Goal: Task Accomplishment & Management: Manage account settings

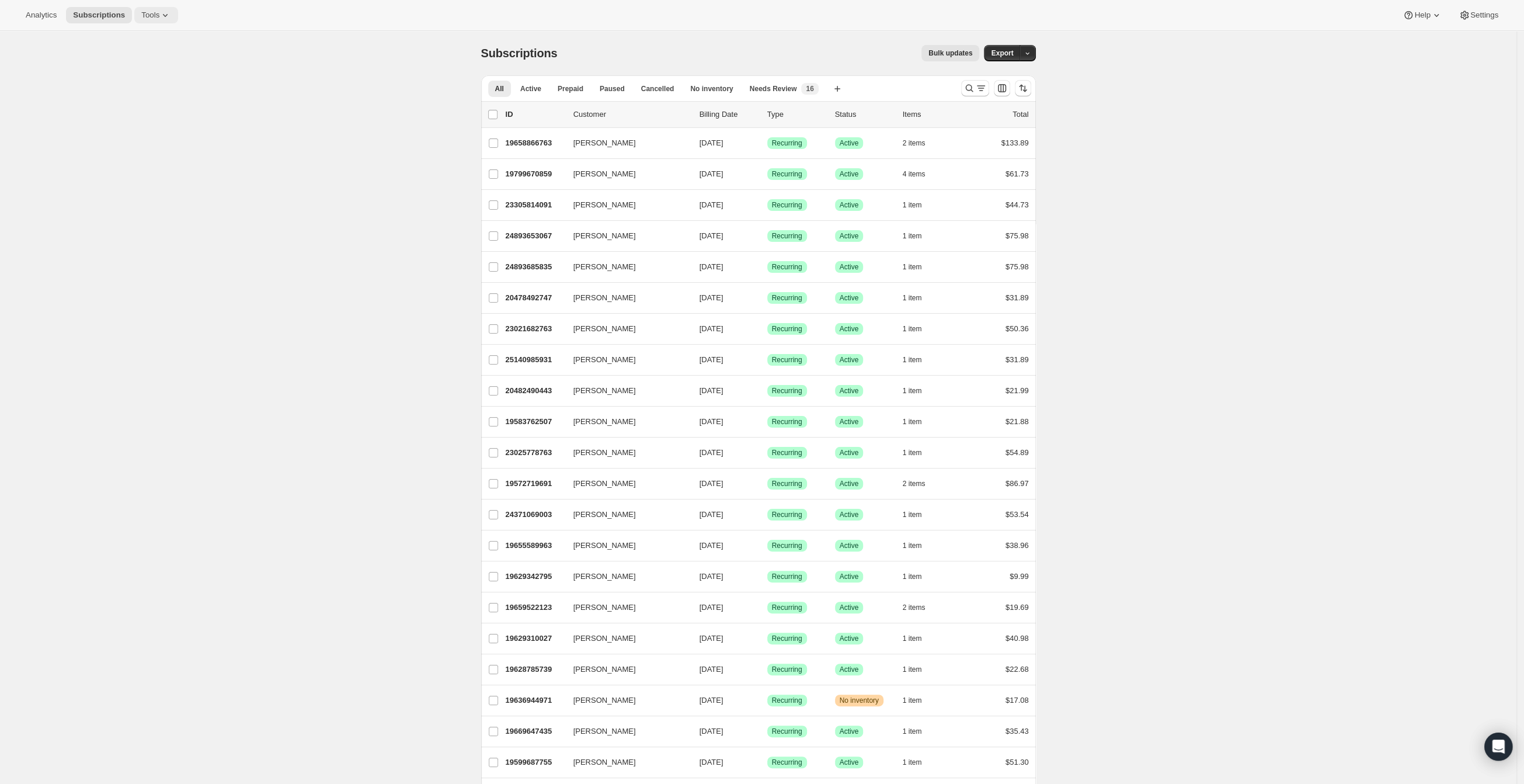
click at [154, 12] on span "Tools" at bounding box center [150, 15] width 18 height 9
click at [148, 37] on span "Subscription Plans" at bounding box center [143, 40] width 63 height 9
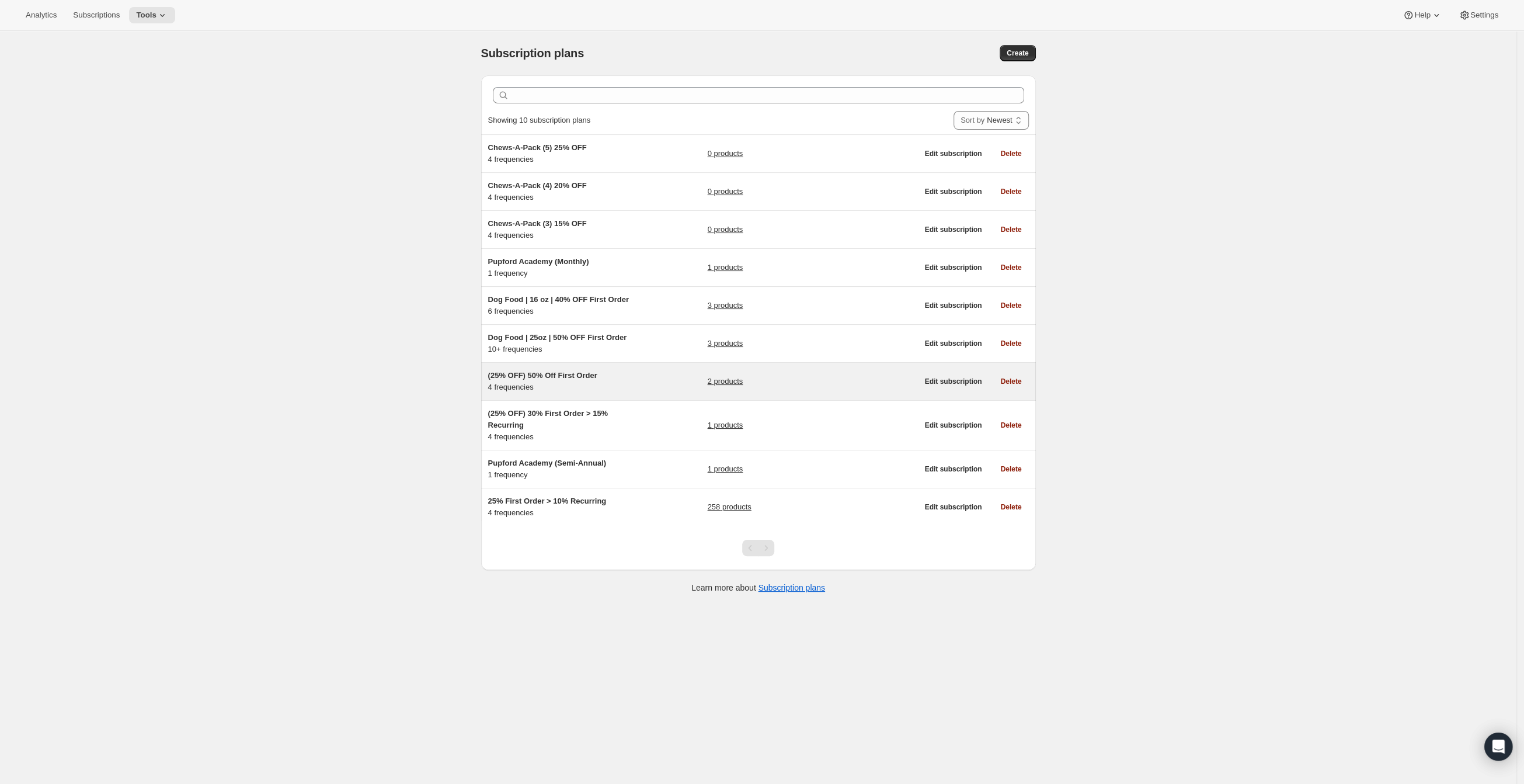
click at [638, 382] on div "(25% OFF) 50% Off First Order 4 frequencies 2 products" at bounding box center [703, 382] width 430 height 23
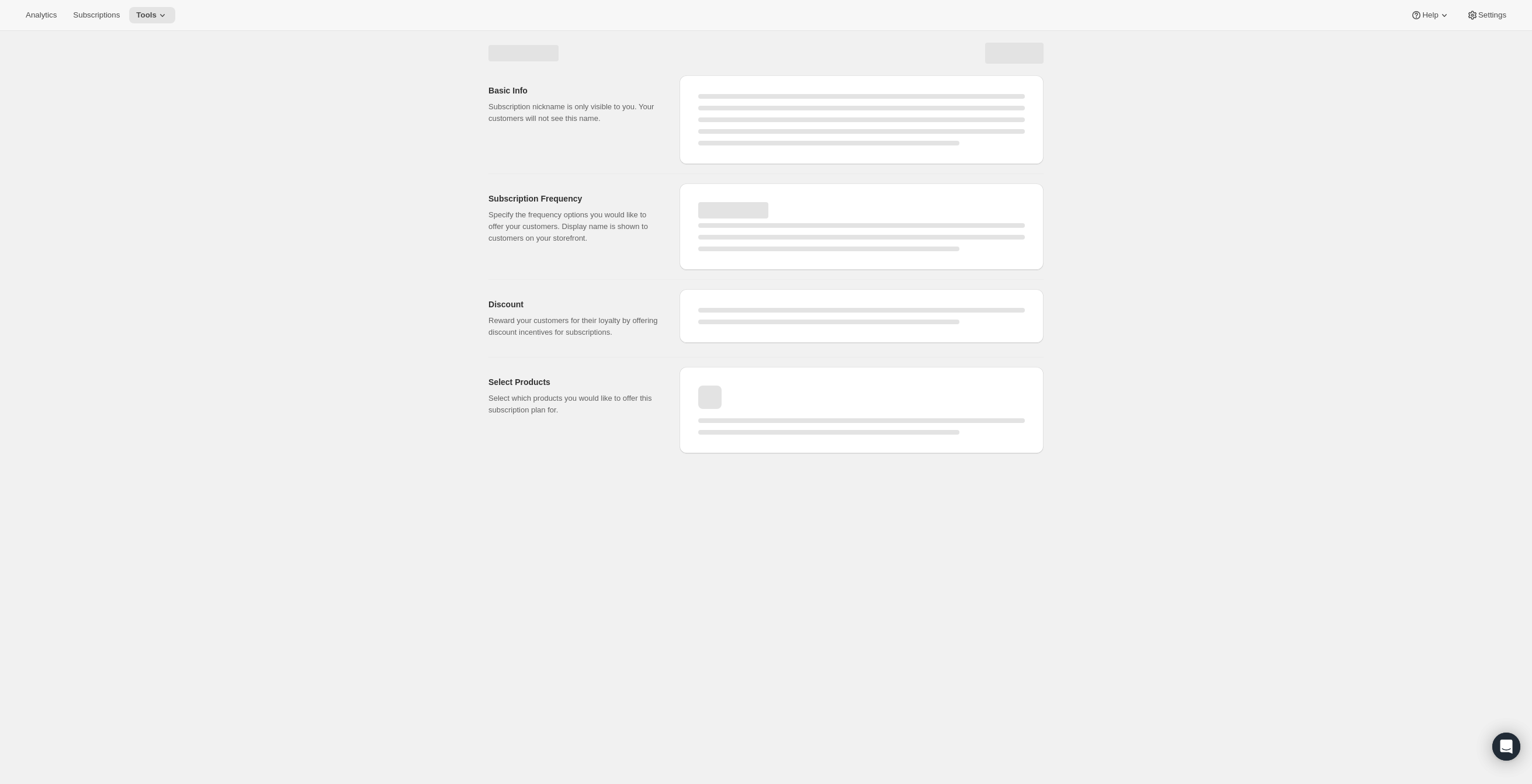
select select "WEEK"
select select "MONTH"
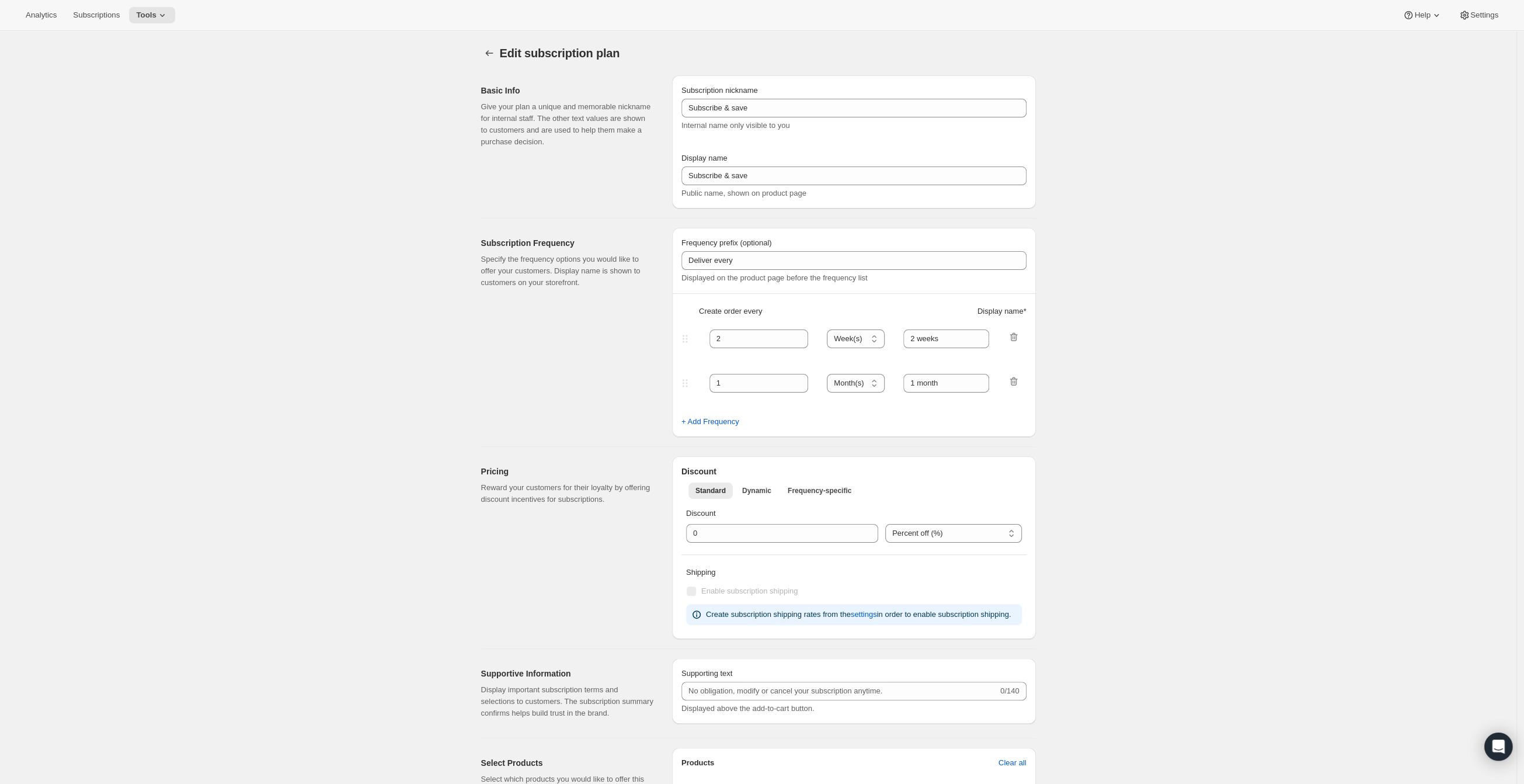
type input "(25% OFF) 50% Off First Order"
select select "WEEK"
select select "MONTH"
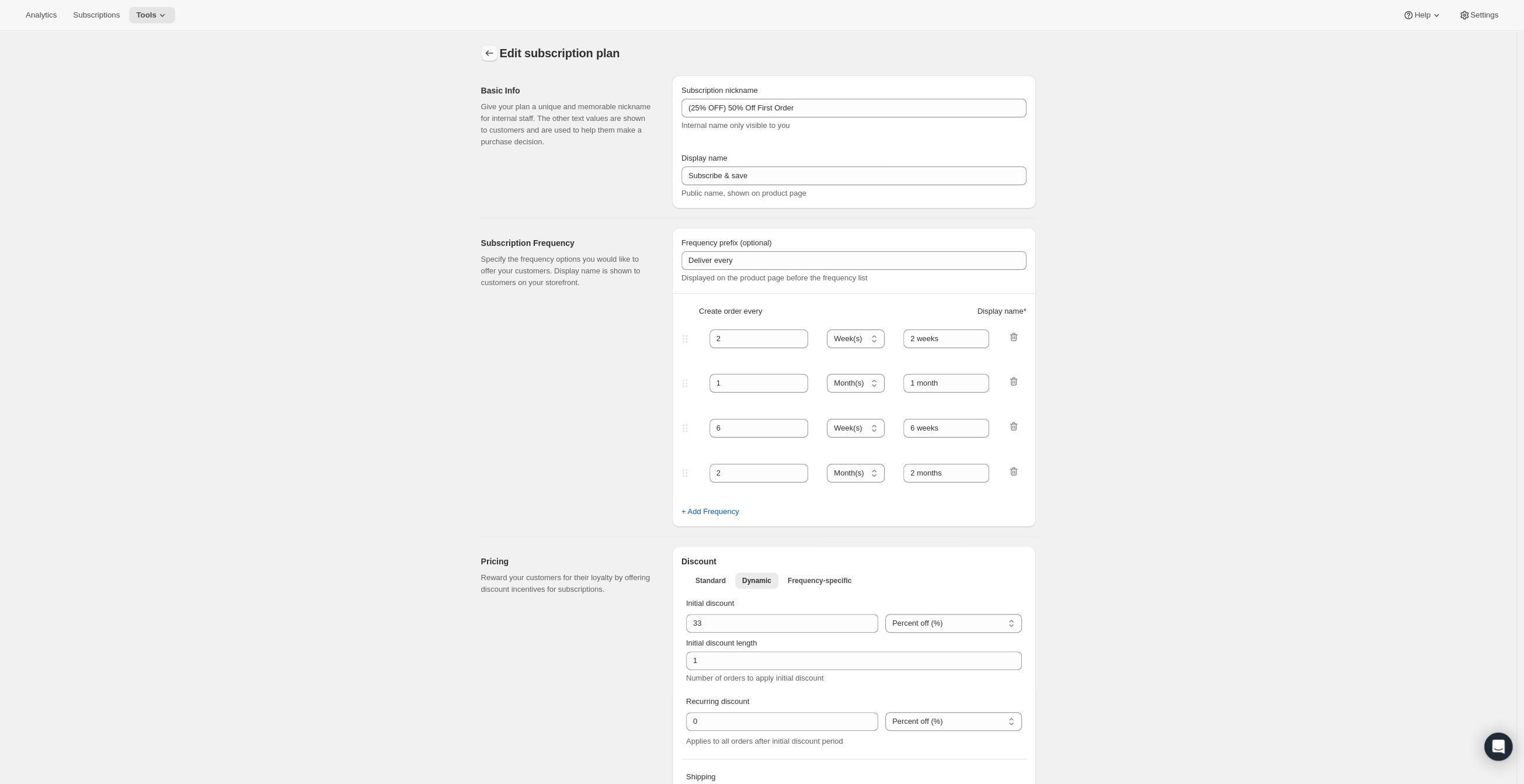
click at [498, 52] on button "Subscription plans" at bounding box center [489, 53] width 17 height 17
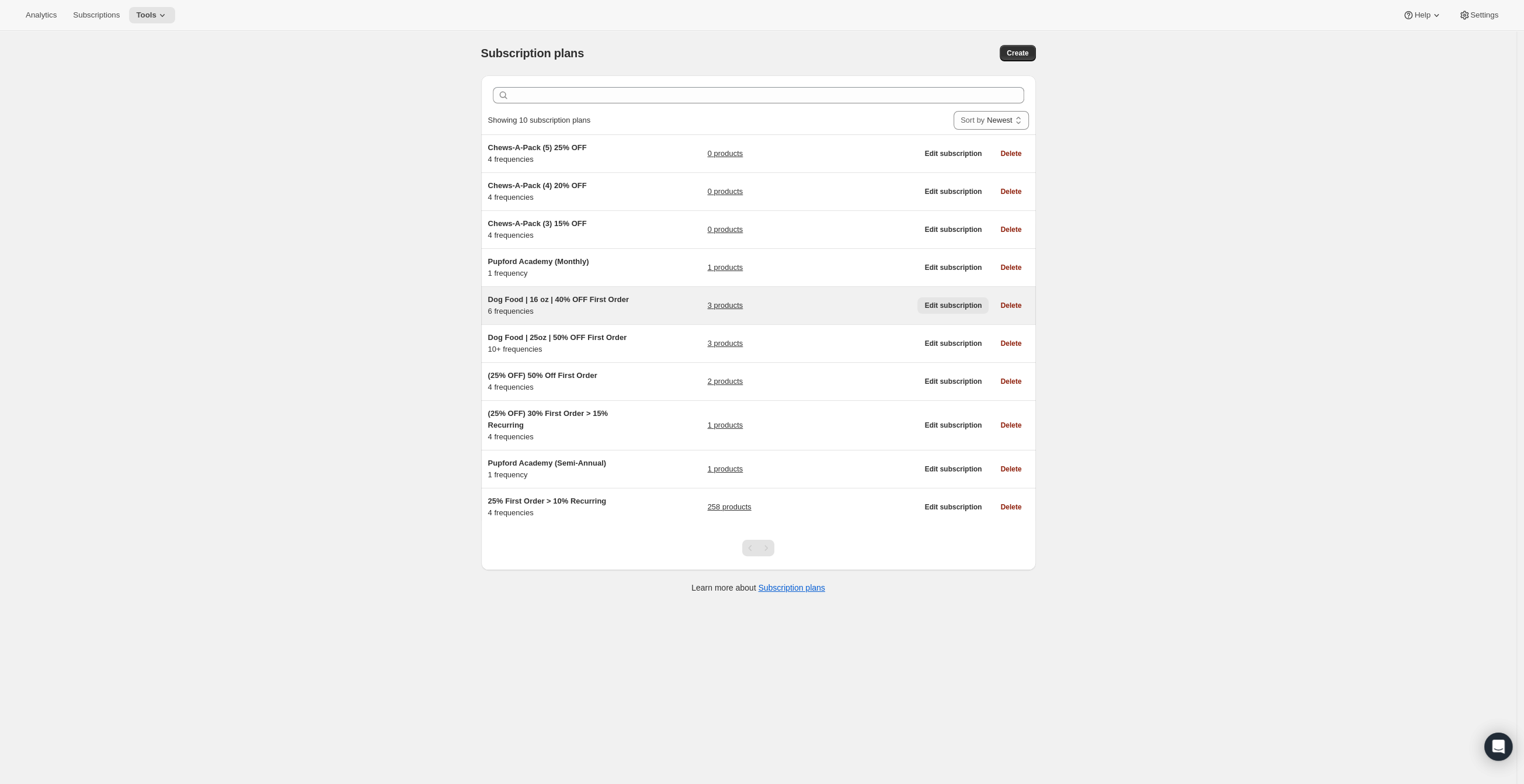
click at [930, 307] on span "Edit subscription" at bounding box center [953, 305] width 57 height 9
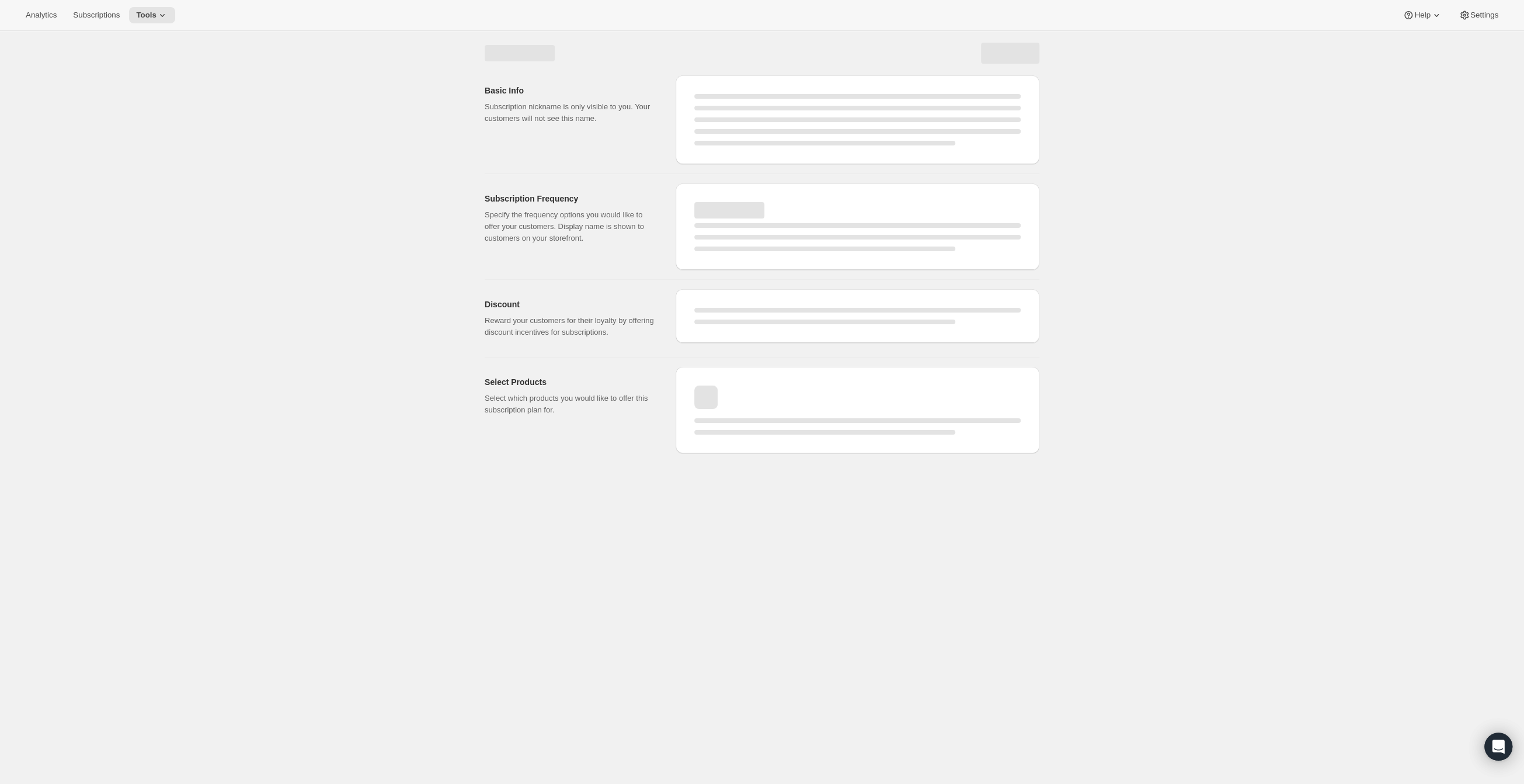
select select "WEEK"
select select "MONTH"
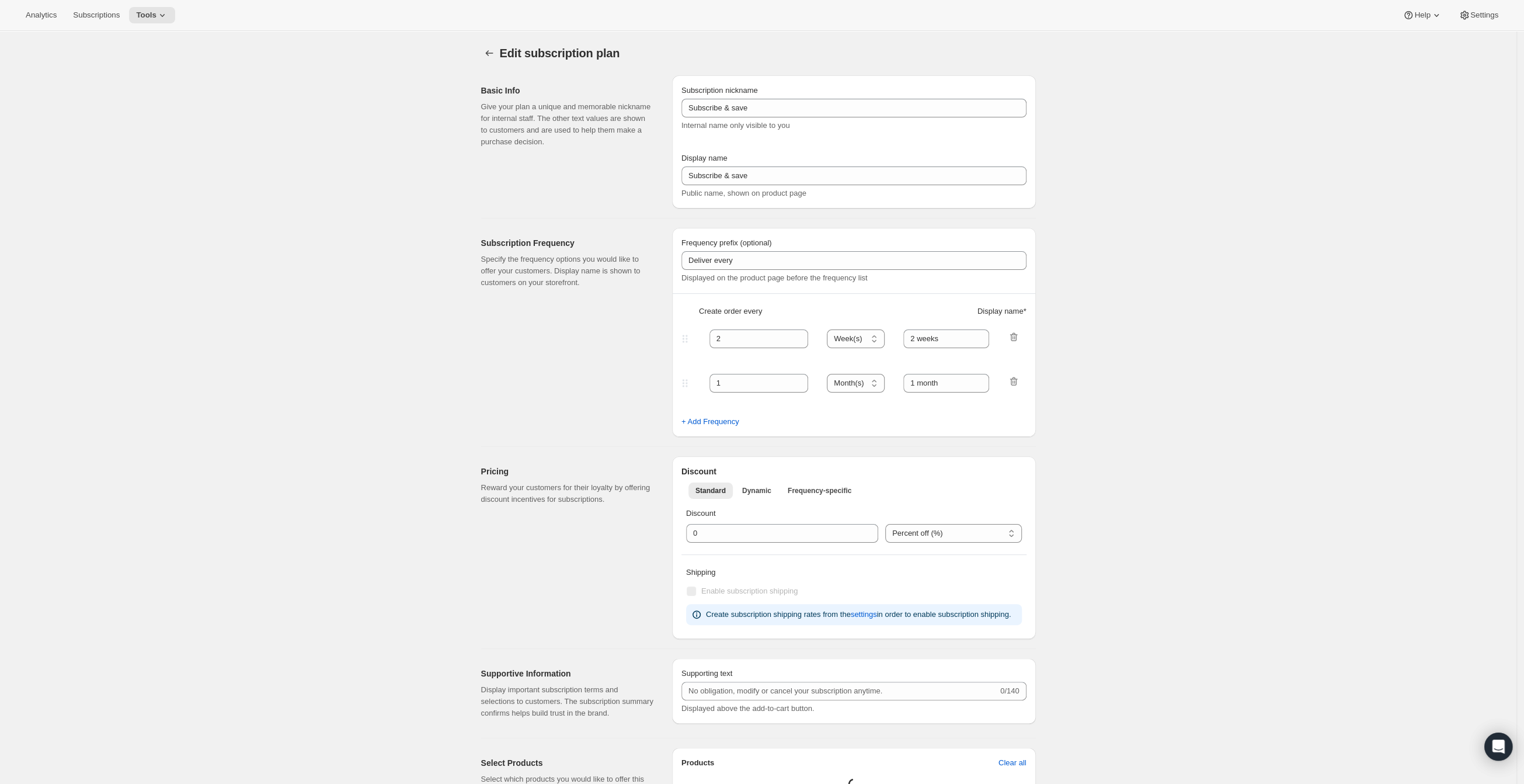
type input "Dog Food | 16 oz | 40% OFF First Order"
type input "1"
type input "1 week"
type input "2"
select select "WEEK"
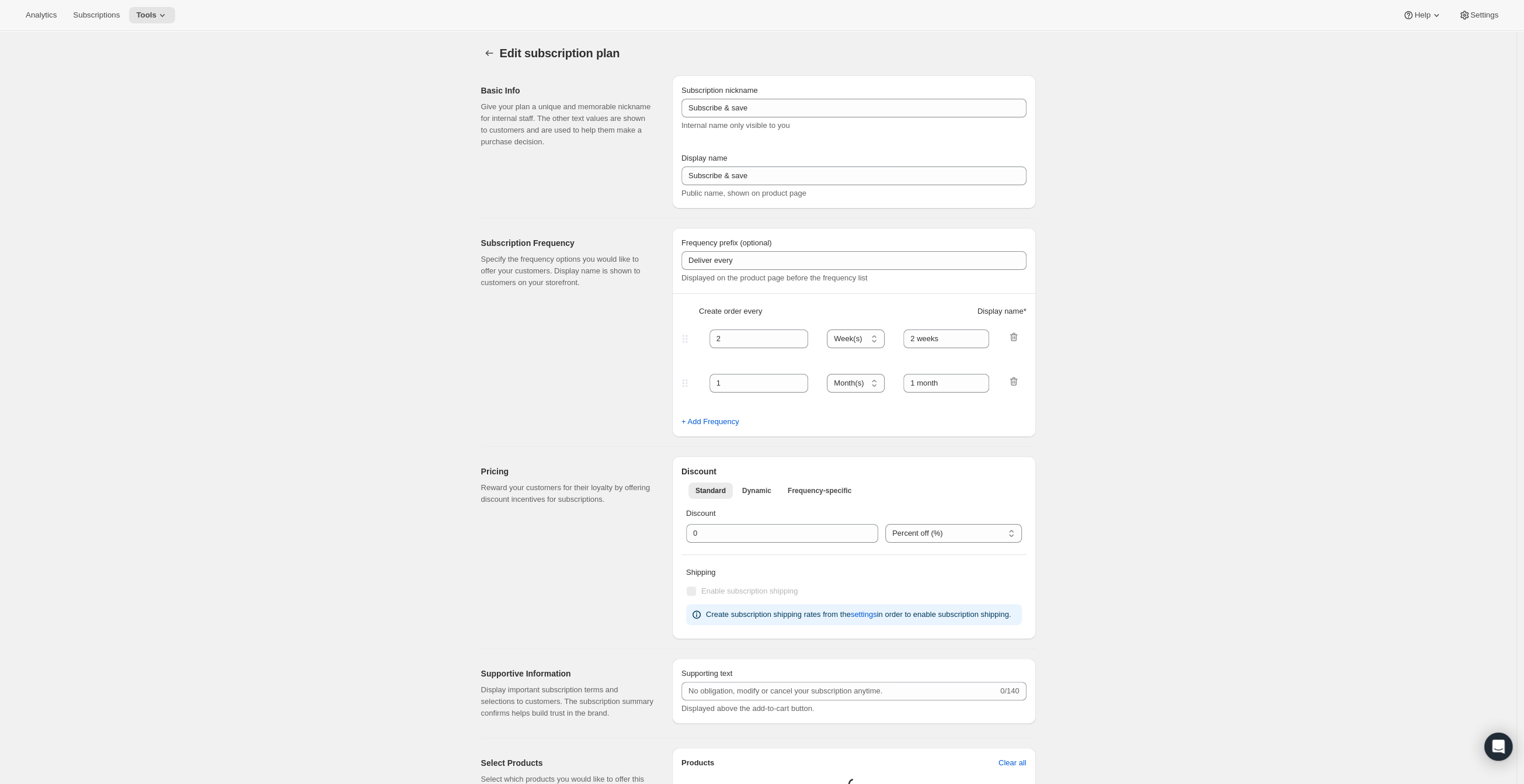
type input "2 weeks"
select select "WEEK"
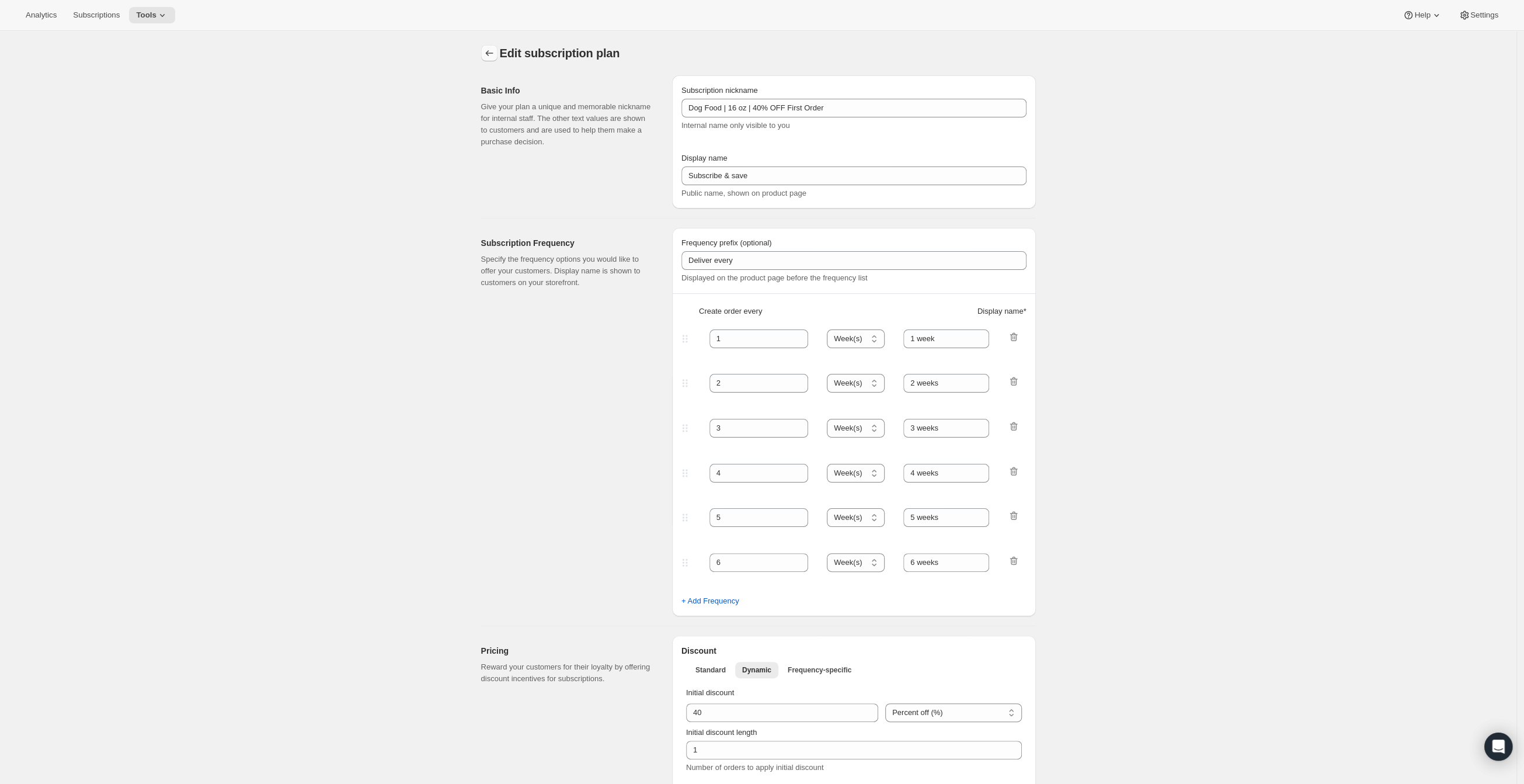
click at [493, 55] on icon "Subscription plans" at bounding box center [489, 53] width 12 height 12
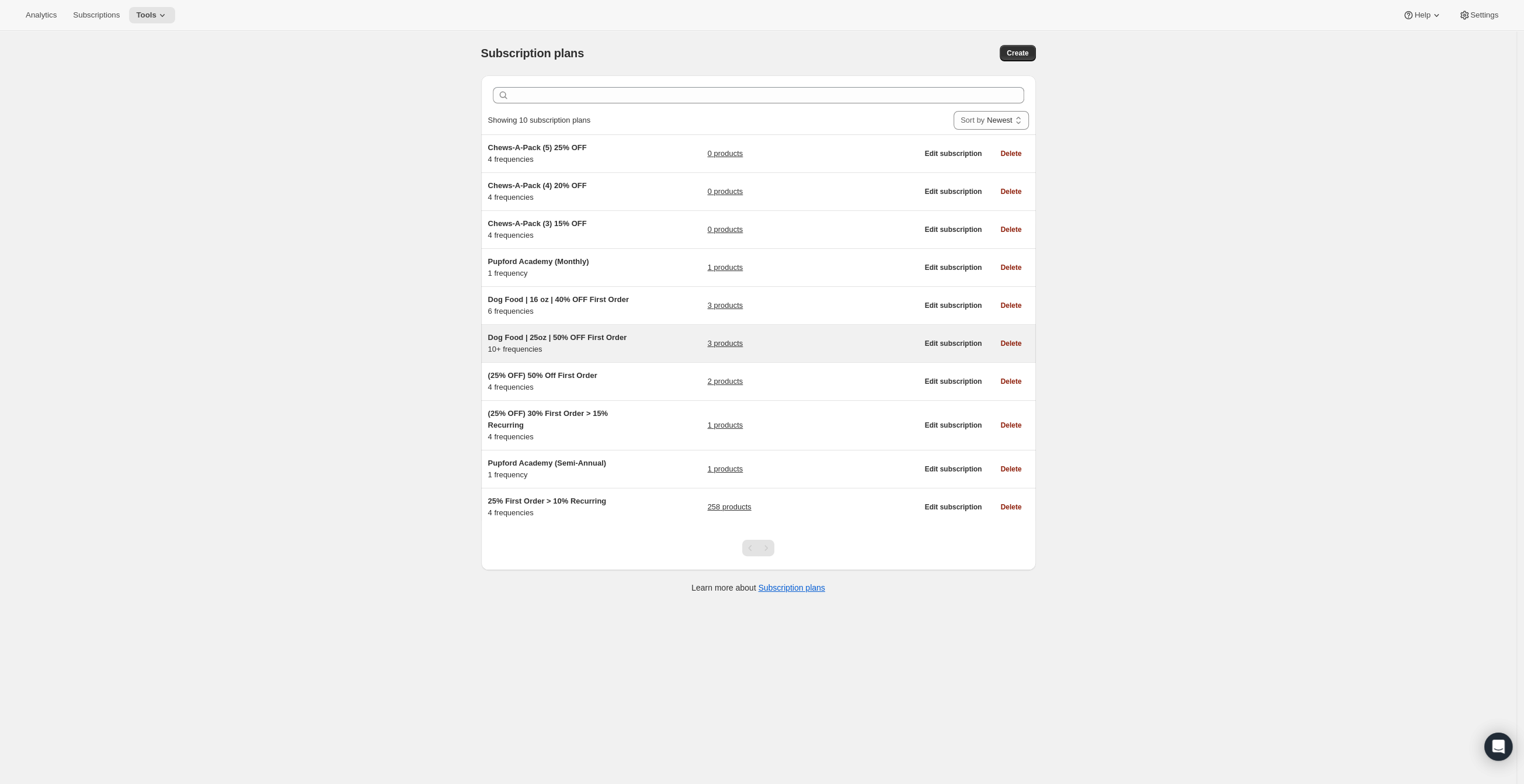
click at [685, 338] on div "Dog Food | 25oz | 50% OFF First Order 10+ frequencies 3 products" at bounding box center [703, 343] width 430 height 23
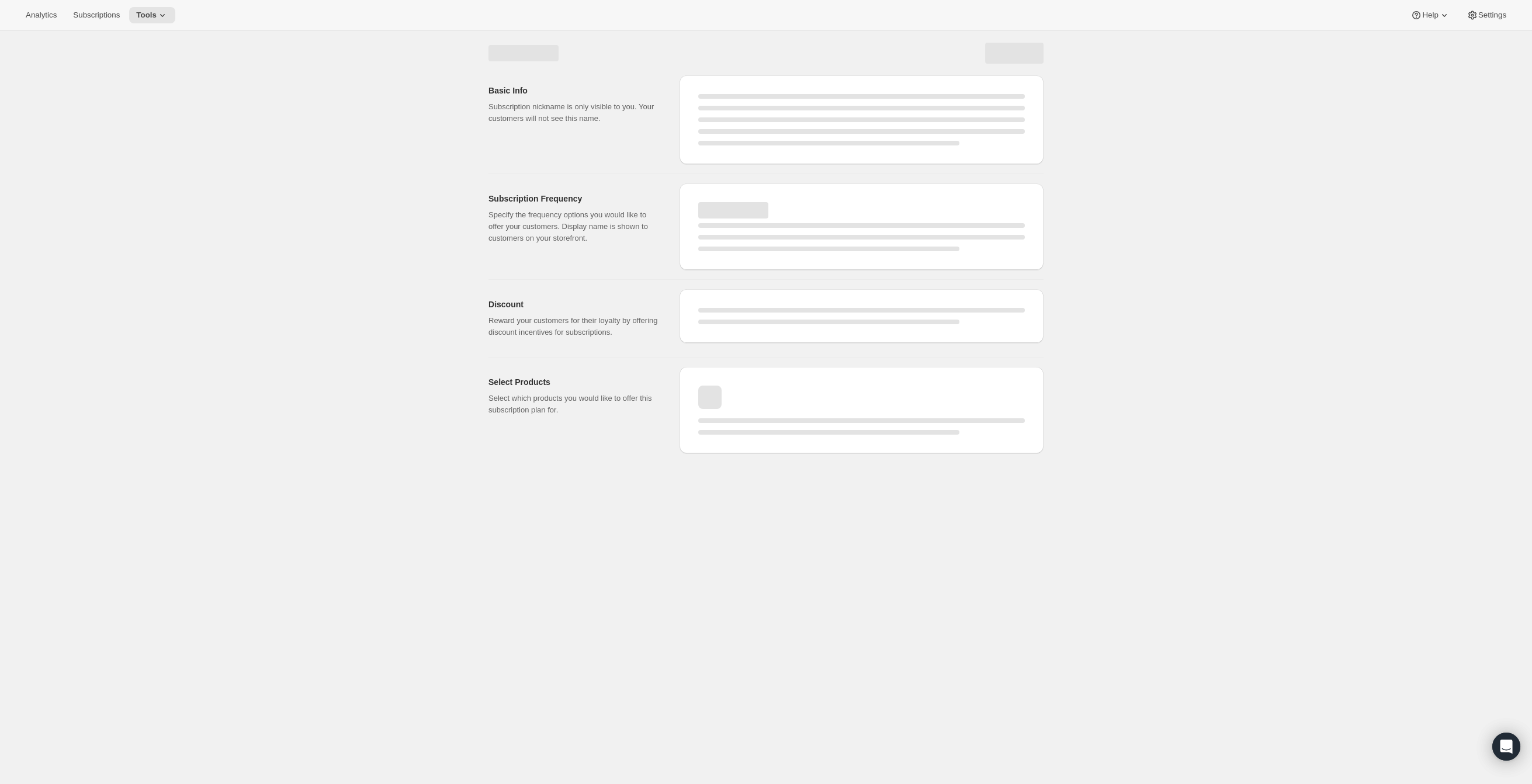
select select "WEEK"
select select "MONTH"
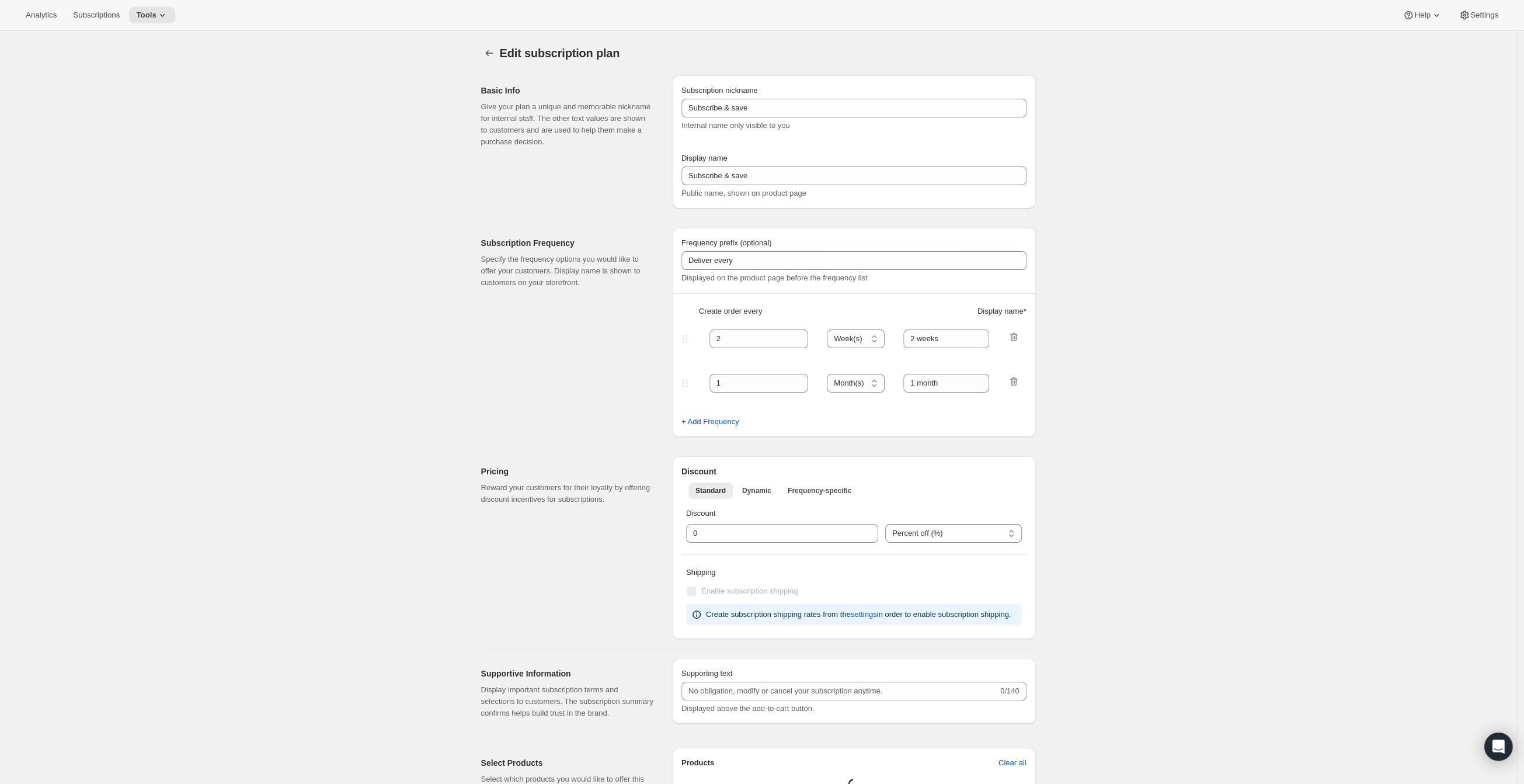
type input "Dog Food | 25oz | 50% OFF First Order"
type input "Subscribe & Save"
type input "1"
type input "1 week"
type input "2"
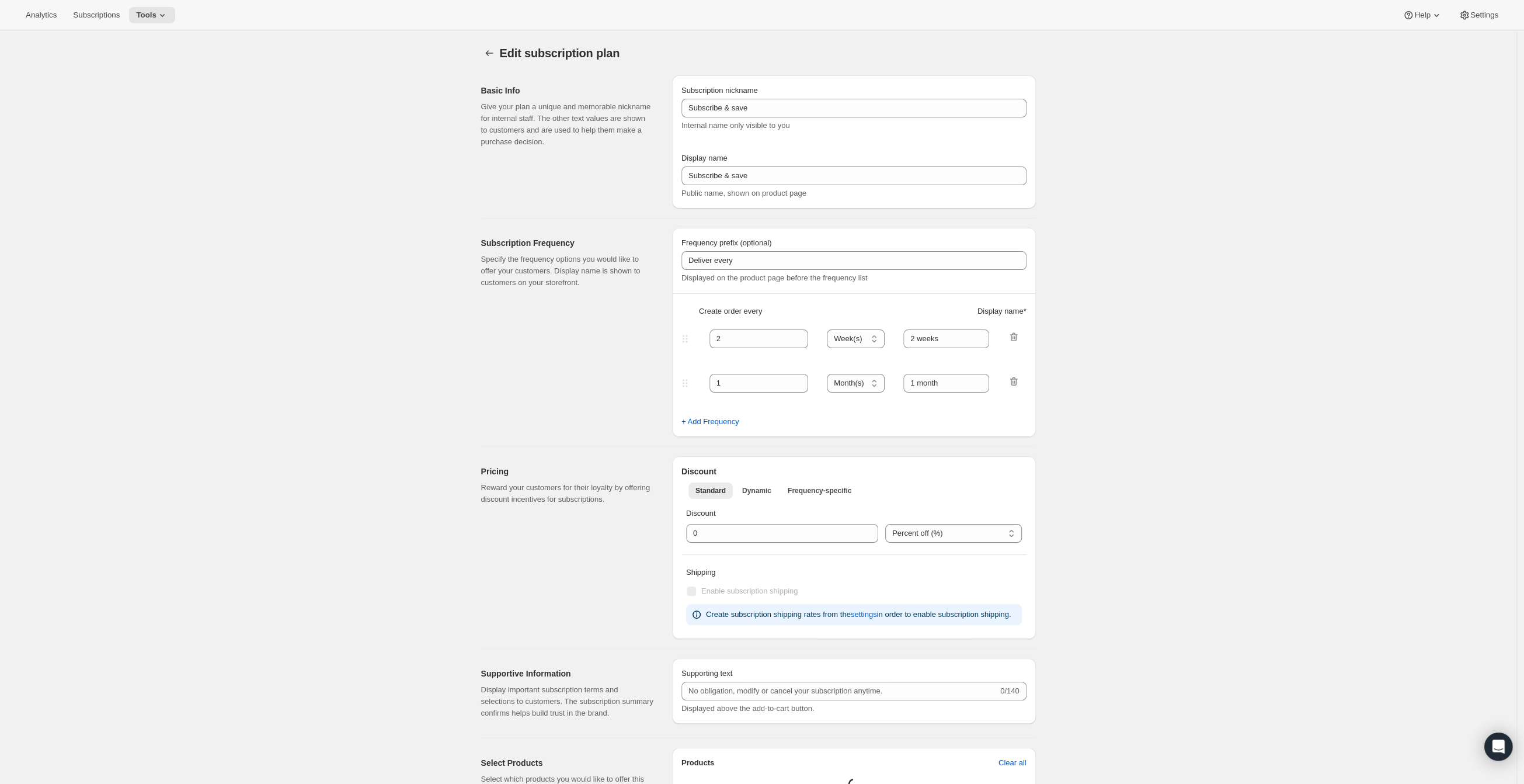
type input "2 weeks"
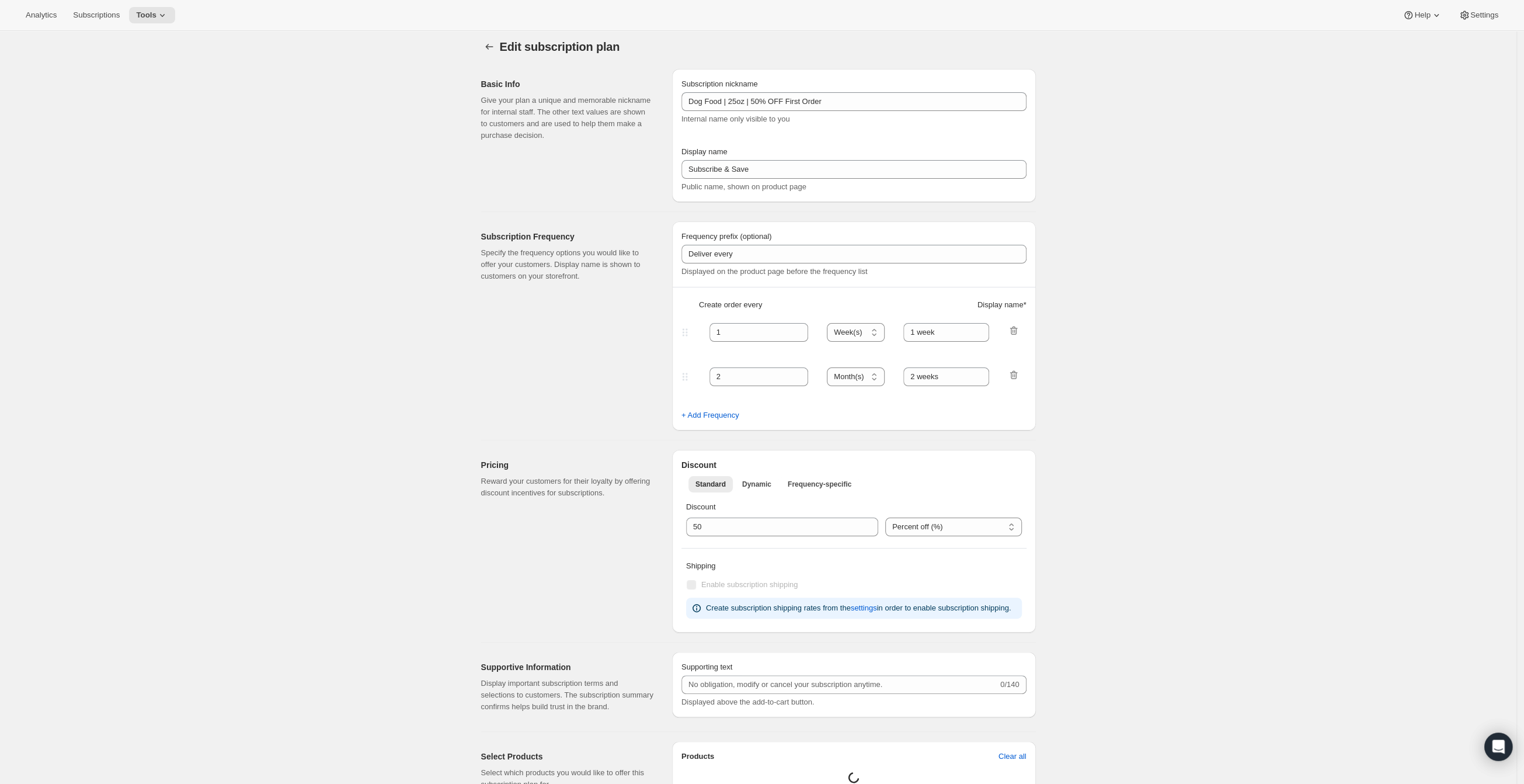
select select "WEEK"
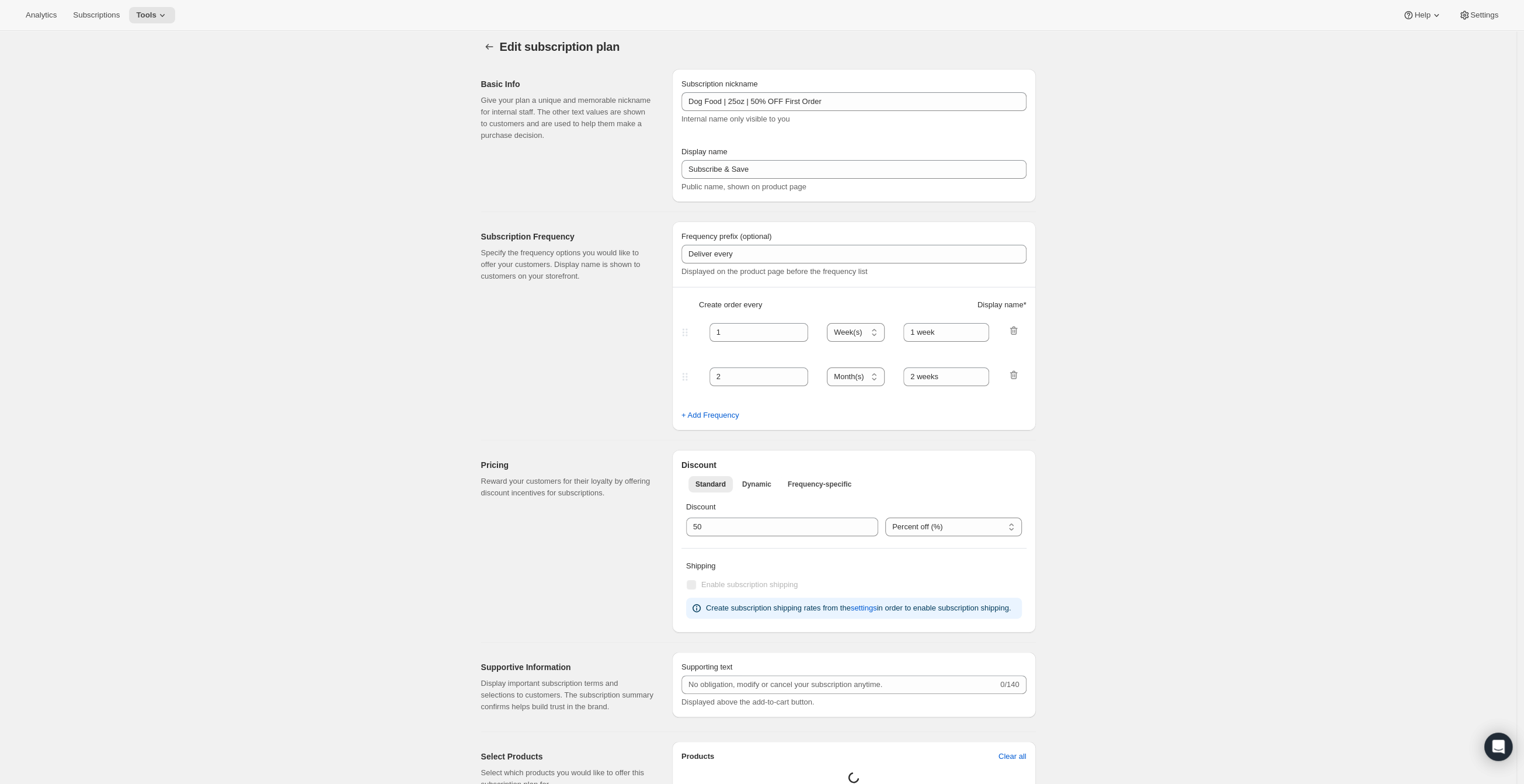
select select "WEEK"
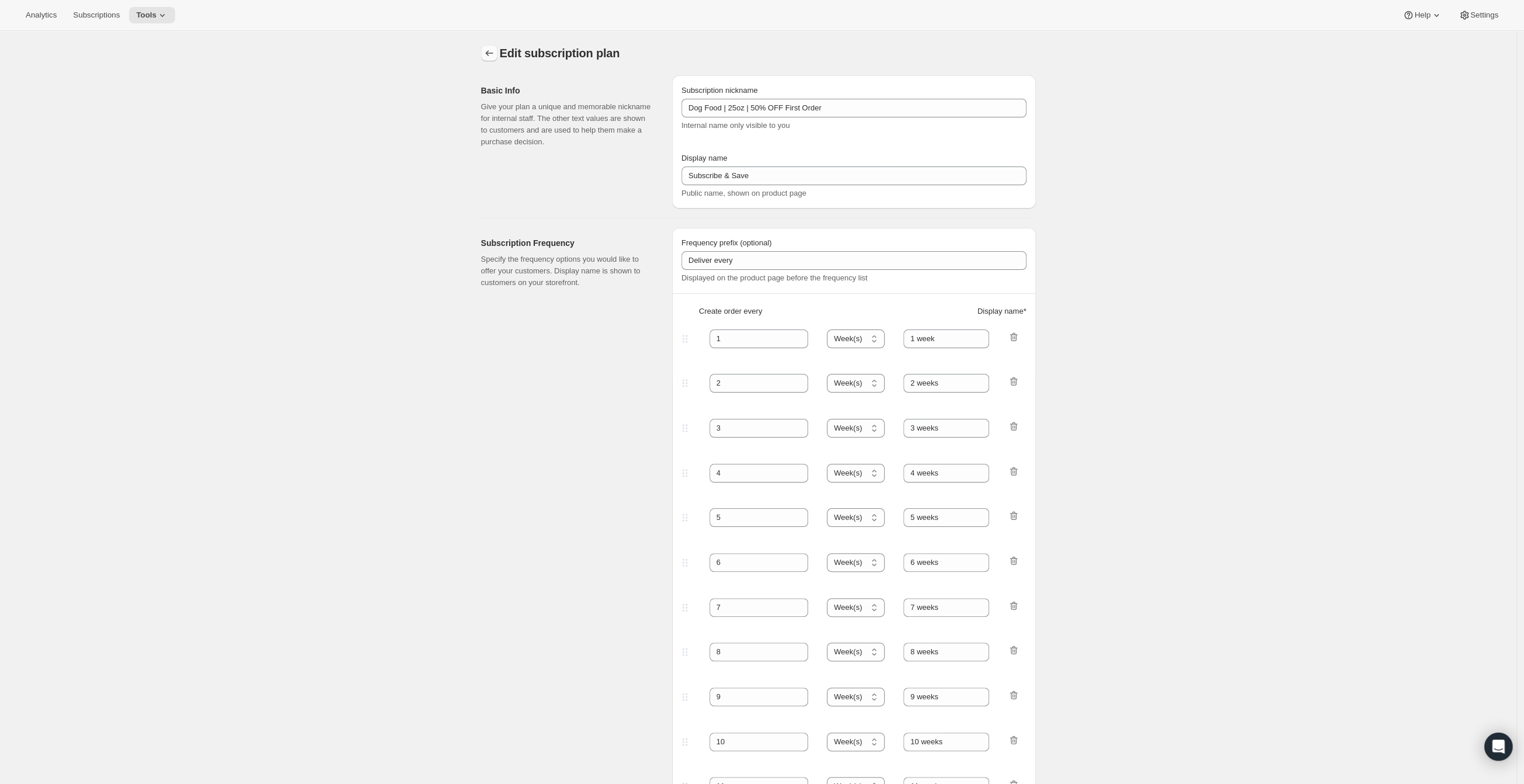
click at [491, 50] on icon "Subscription plans" at bounding box center [489, 53] width 12 height 12
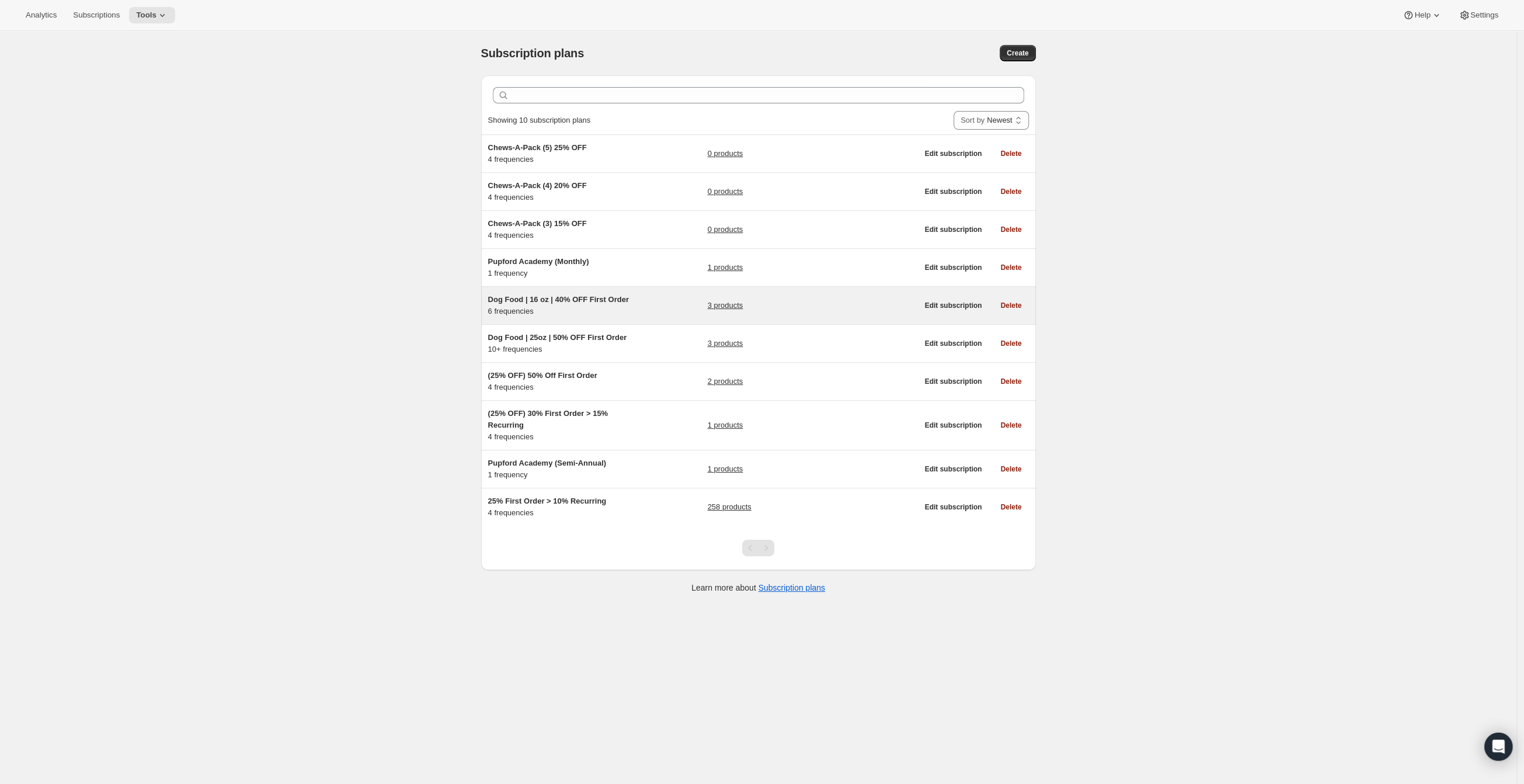
click at [671, 304] on div "Dog Food | 16 oz | 40% OFF First Order 6 frequencies 3 products" at bounding box center [703, 305] width 430 height 23
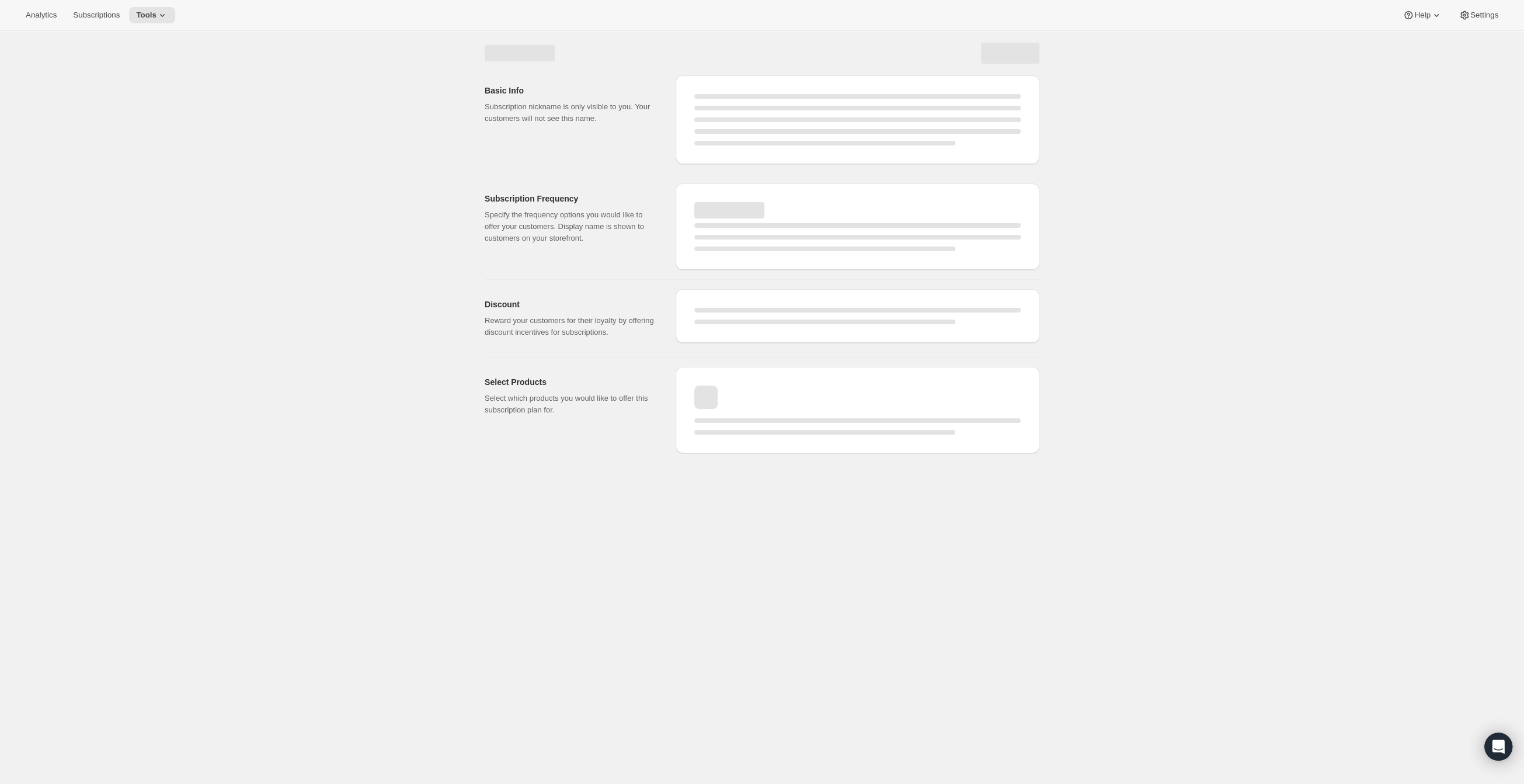
select select "WEEK"
select select "MONTH"
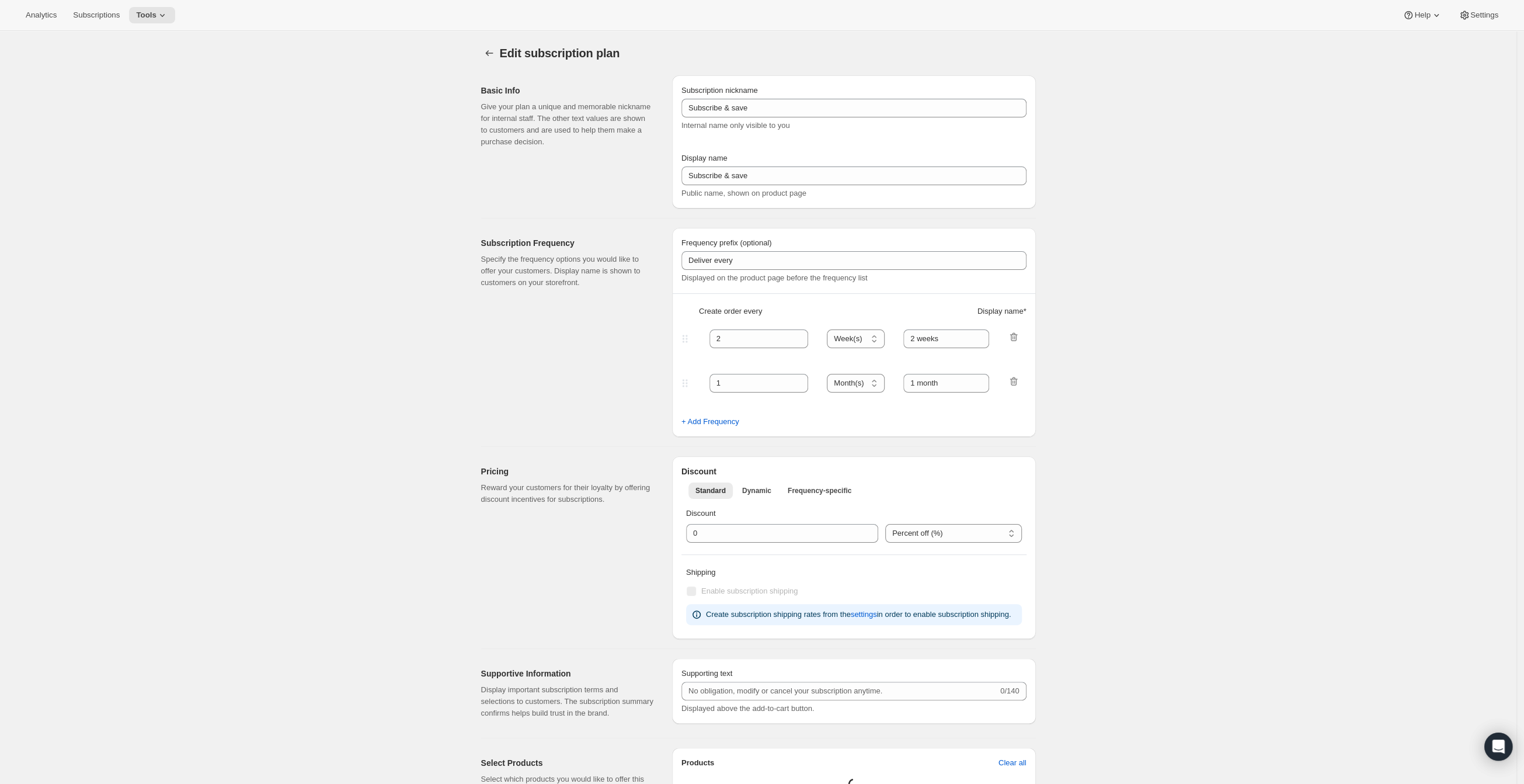
type input "Dog Food | 16 oz | 40% OFF First Order"
type input "1"
type input "1 week"
type input "2"
type input "2 weeks"
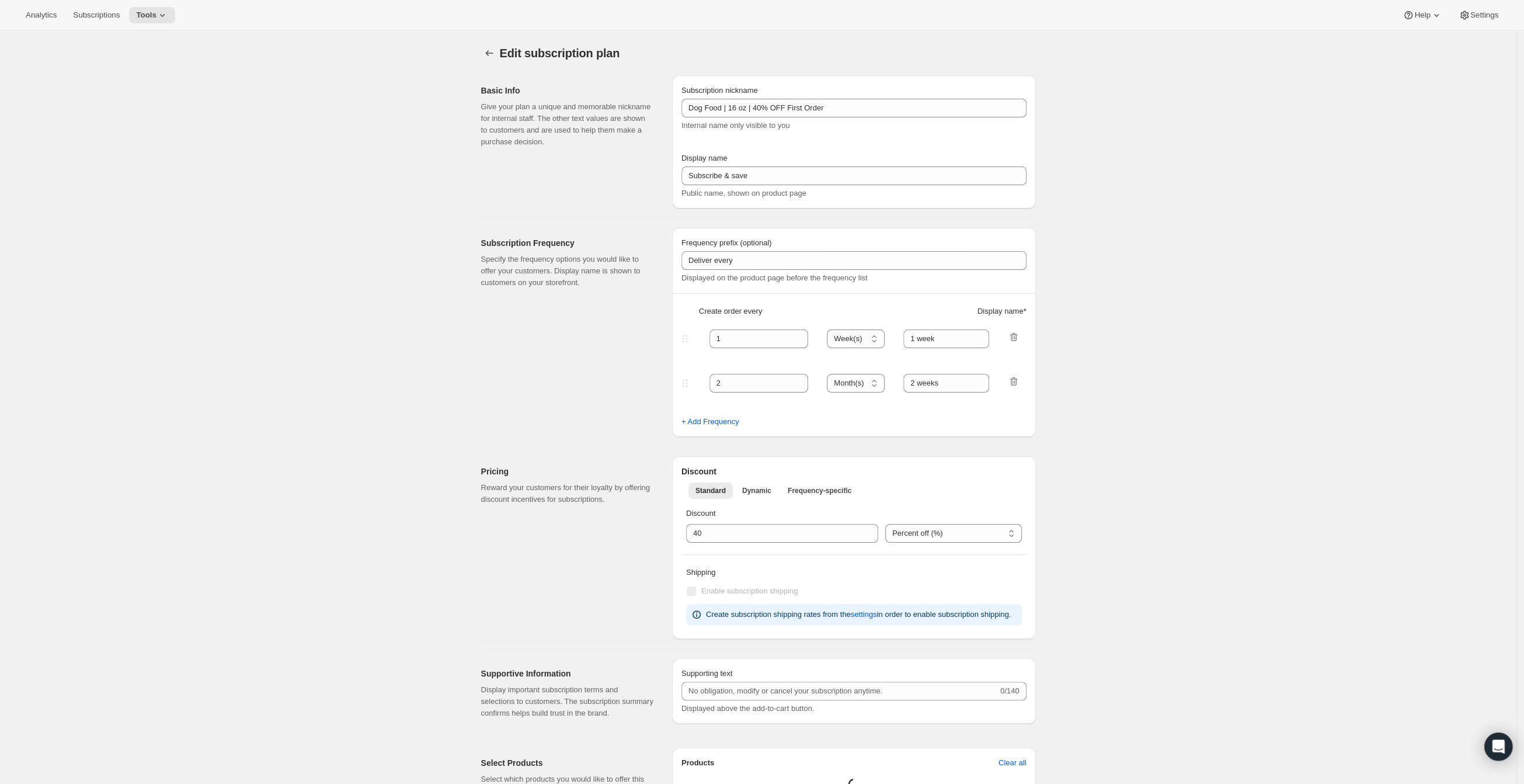
select select "WEEK"
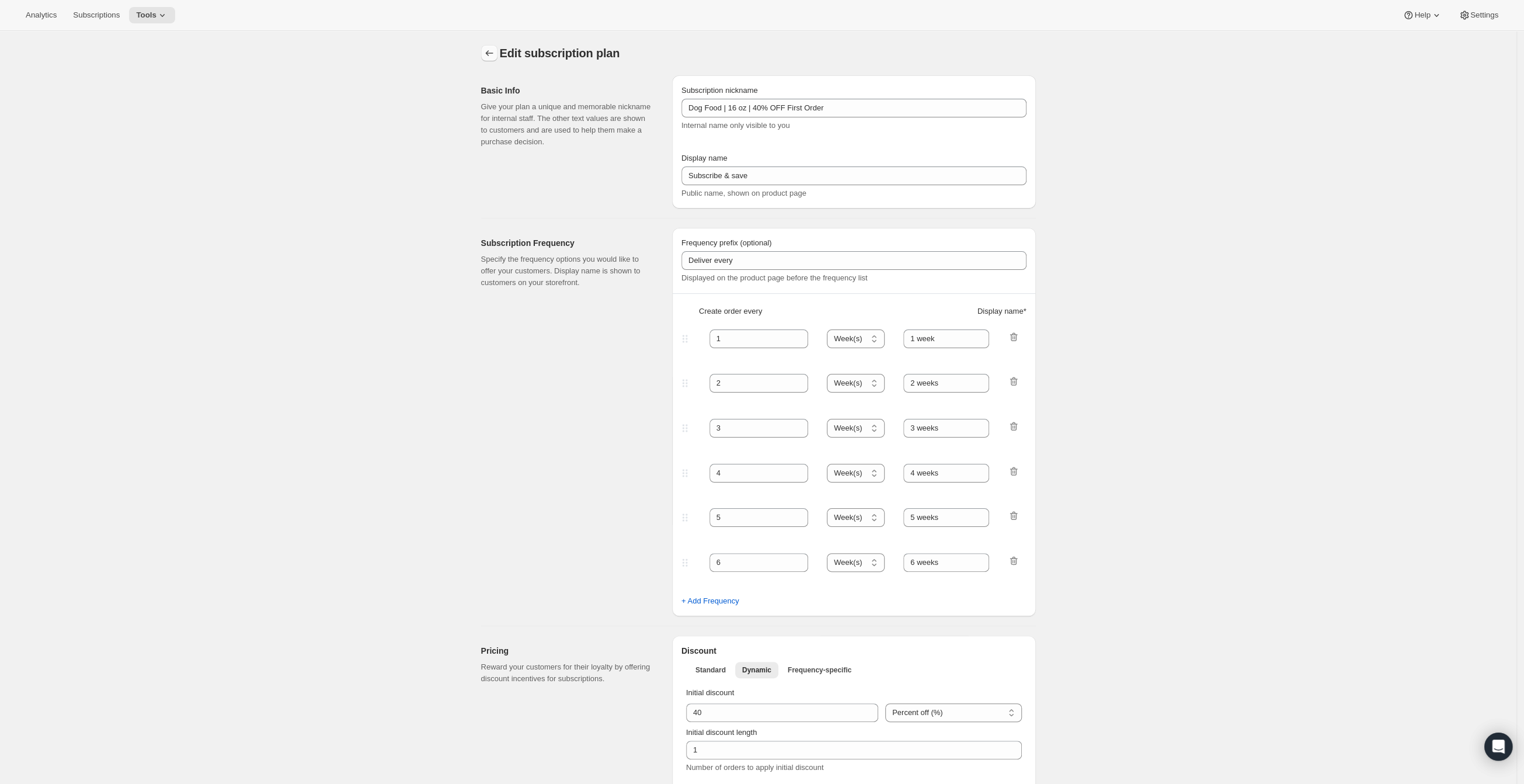
click at [494, 48] on button "Subscription plans" at bounding box center [489, 53] width 17 height 17
